Goal: Task Accomplishment & Management: Manage account settings

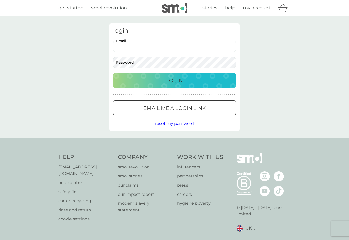
type input "[EMAIL_ADDRESS][DOMAIN_NAME]"
click at [174, 80] on button "Login" at bounding box center [174, 80] width 123 height 15
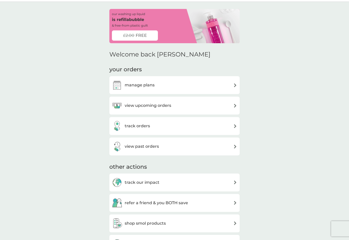
click at [120, 84] on img at bounding box center [117, 85] width 10 height 10
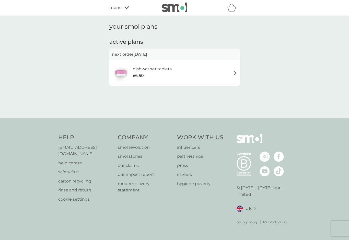
scroll to position [10, 0]
click at [232, 64] on div "dishwasher tablets £6.50" at bounding box center [174, 73] width 125 height 18
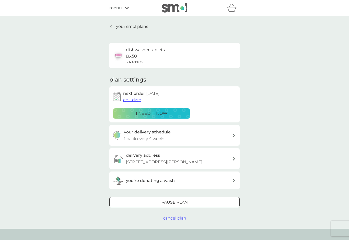
click at [231, 135] on div "your delivery schedule 1 pack every 4 weeks" at bounding box center [178, 135] width 108 height 13
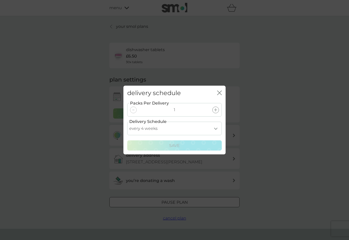
click at [214, 139] on div "Packs Per Delivery 1 Delivery Schedule every 1 week every 2 weeks every 3 weeks…" at bounding box center [174, 125] width 94 height 50
click at [213, 140] on div "Packs Per Delivery 1 Delivery Schedule every 1 week every 2 weeks every 3 weeks…" at bounding box center [174, 125] width 94 height 50
click at [151, 135] on select "every 1 week every 2 weeks every 3 weeks every 4 weeks every 5 weeks every 6 we…" at bounding box center [174, 129] width 94 height 14
select select "35"
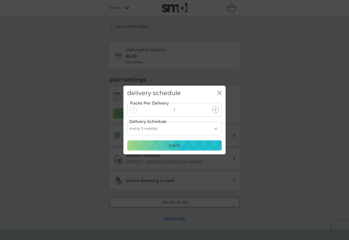
click at [170, 154] on div "Packs Per Delivery 1 Delivery Schedule every 1 week every 2 weeks every 3 weeks…" at bounding box center [174, 127] width 102 height 54
click at [167, 157] on div "delivery schedule close Packs Per Delivery 1 Delivery Schedule every 1 week eve…" at bounding box center [174, 120] width 349 height 240
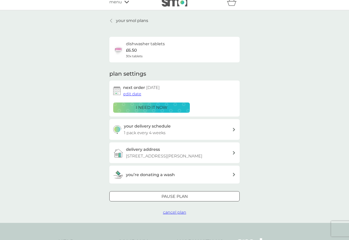
scroll to position [5, 0]
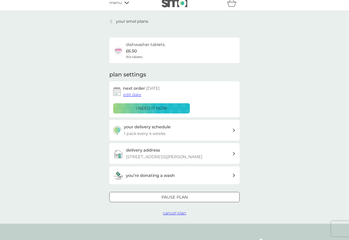
click at [131, 94] on span "edit date" at bounding box center [132, 94] width 18 height 5
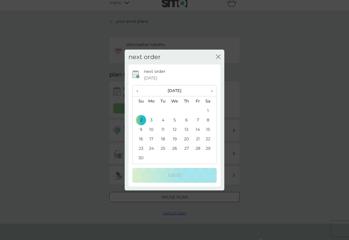
click at [139, 143] on td "16" at bounding box center [138, 138] width 13 height 9
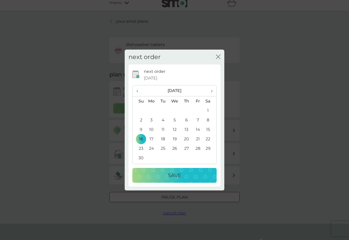
click at [168, 179] on p "Save" at bounding box center [174, 175] width 13 height 8
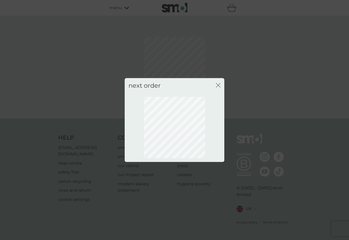
scroll to position [10, 0]
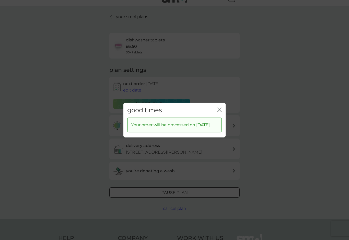
click at [220, 108] on icon "close" at bounding box center [219, 109] width 5 height 5
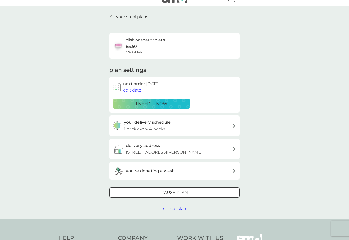
scroll to position [10, 0]
